Goal: Information Seeking & Learning: Learn about a topic

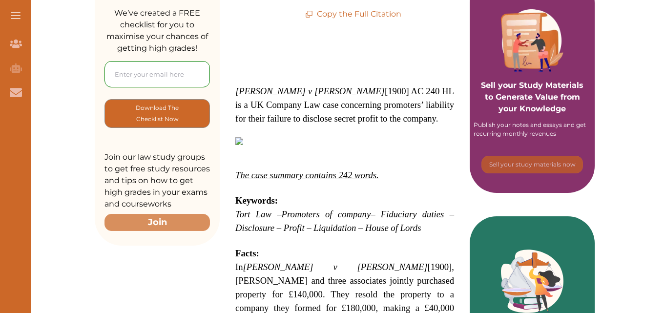
scroll to position [193, 0]
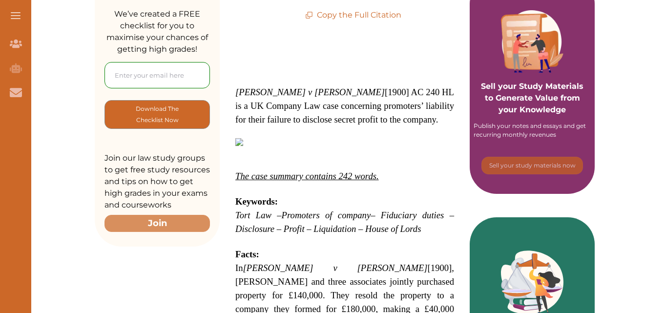
click at [139, 75] on input "email" at bounding box center [156, 75] width 105 height 26
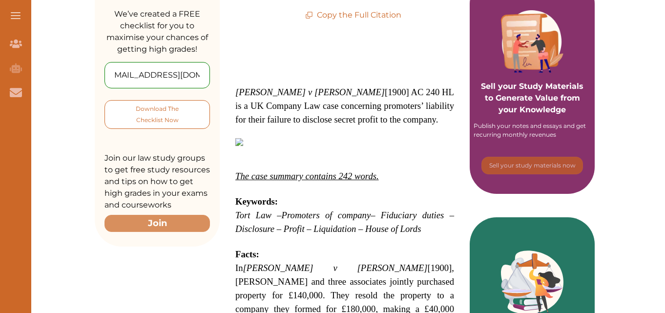
type input "[EMAIL_ADDRESS][DOMAIN_NAME]"
click at [140, 118] on p "Download The Checklist Now" at bounding box center [156, 114] width 65 height 23
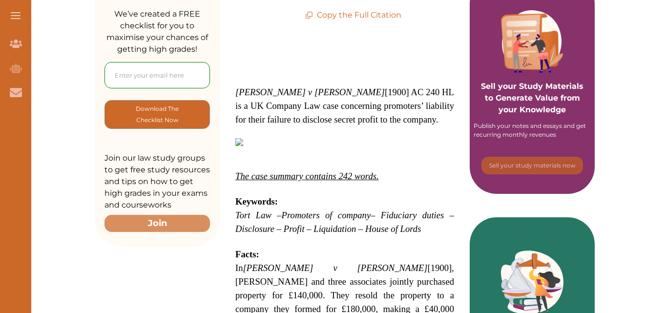
click at [257, 185] on button "Sign Up Now" at bounding box center [333, 182] width 270 height 19
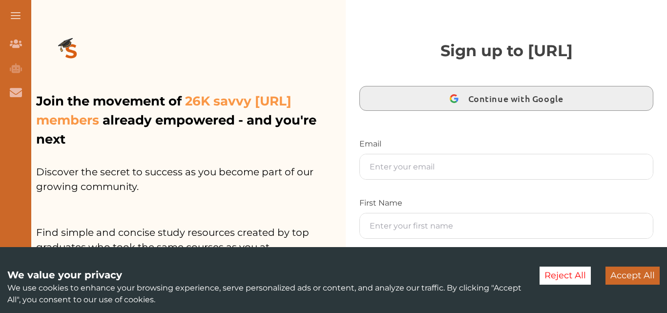
click at [491, 93] on span "Continue with Google" at bounding box center [518, 98] width 100 height 23
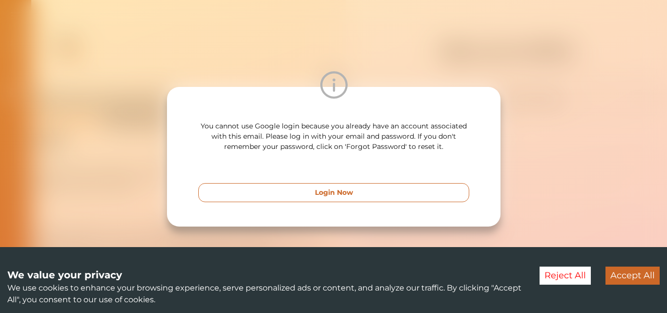
click at [354, 197] on button "Login Now" at bounding box center [333, 192] width 271 height 19
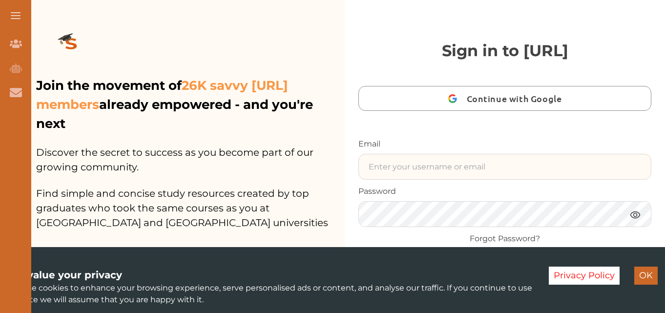
click at [383, 173] on input "text" at bounding box center [505, 166] width 292 height 25
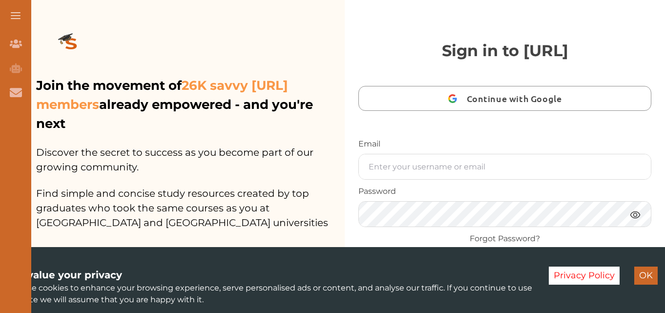
click at [519, 104] on span "Continue with Google" at bounding box center [517, 98] width 100 height 23
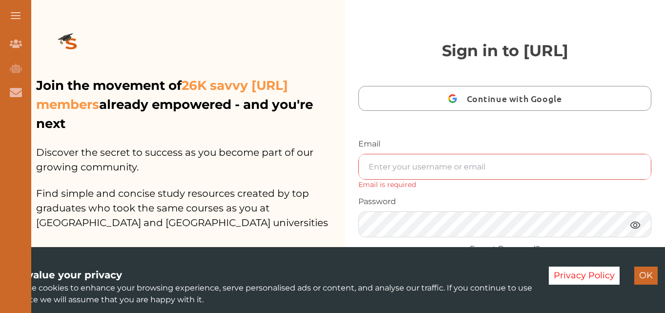
click at [349, 192] on p "Login Now" at bounding box center [332, 192] width 38 height 10
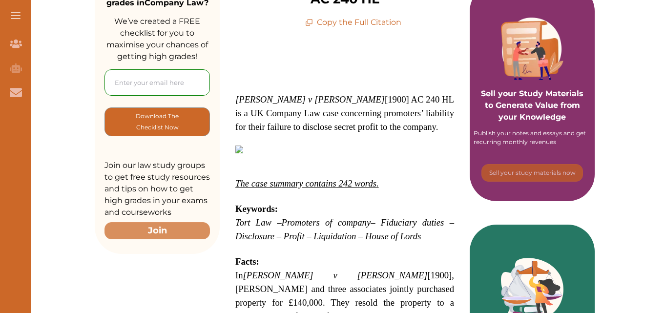
scroll to position [193, 0]
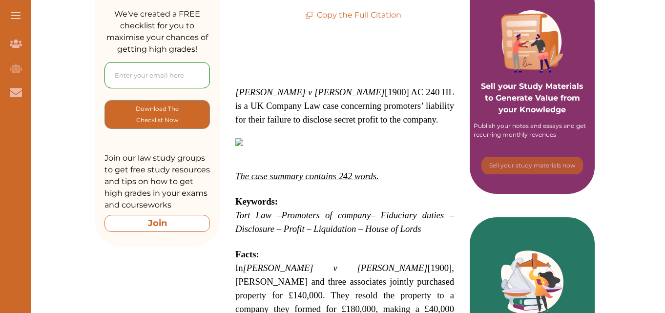
click at [131, 220] on button "Join" at bounding box center [156, 223] width 105 height 17
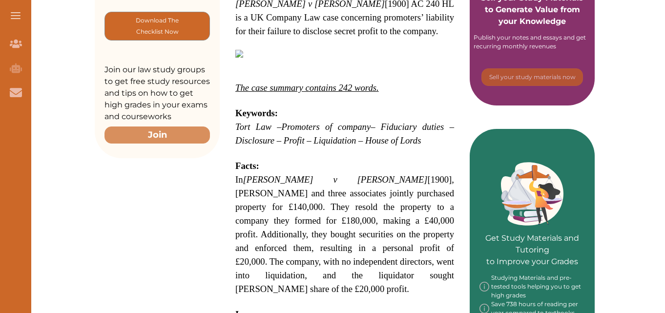
scroll to position [283, 0]
